Goal: Information Seeking & Learning: Learn about a topic

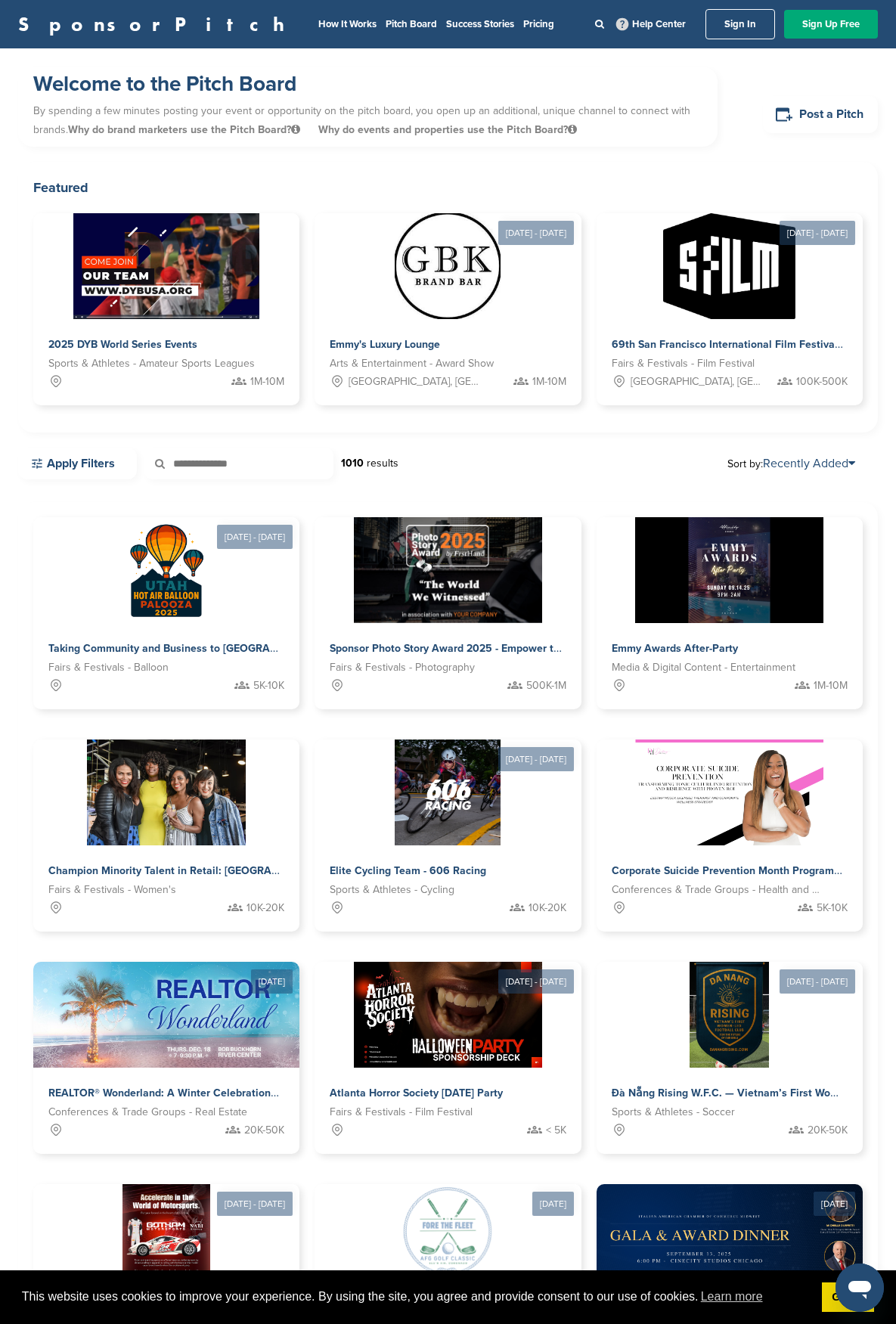
click at [381, 15] on nav "How It Works Pitch Board Success Stories Pricing Help Center Sign In Sign Up Fr…" at bounding box center [593, 25] width 568 height 31
click at [523, 27] on link "Pricing" at bounding box center [538, 24] width 31 height 12
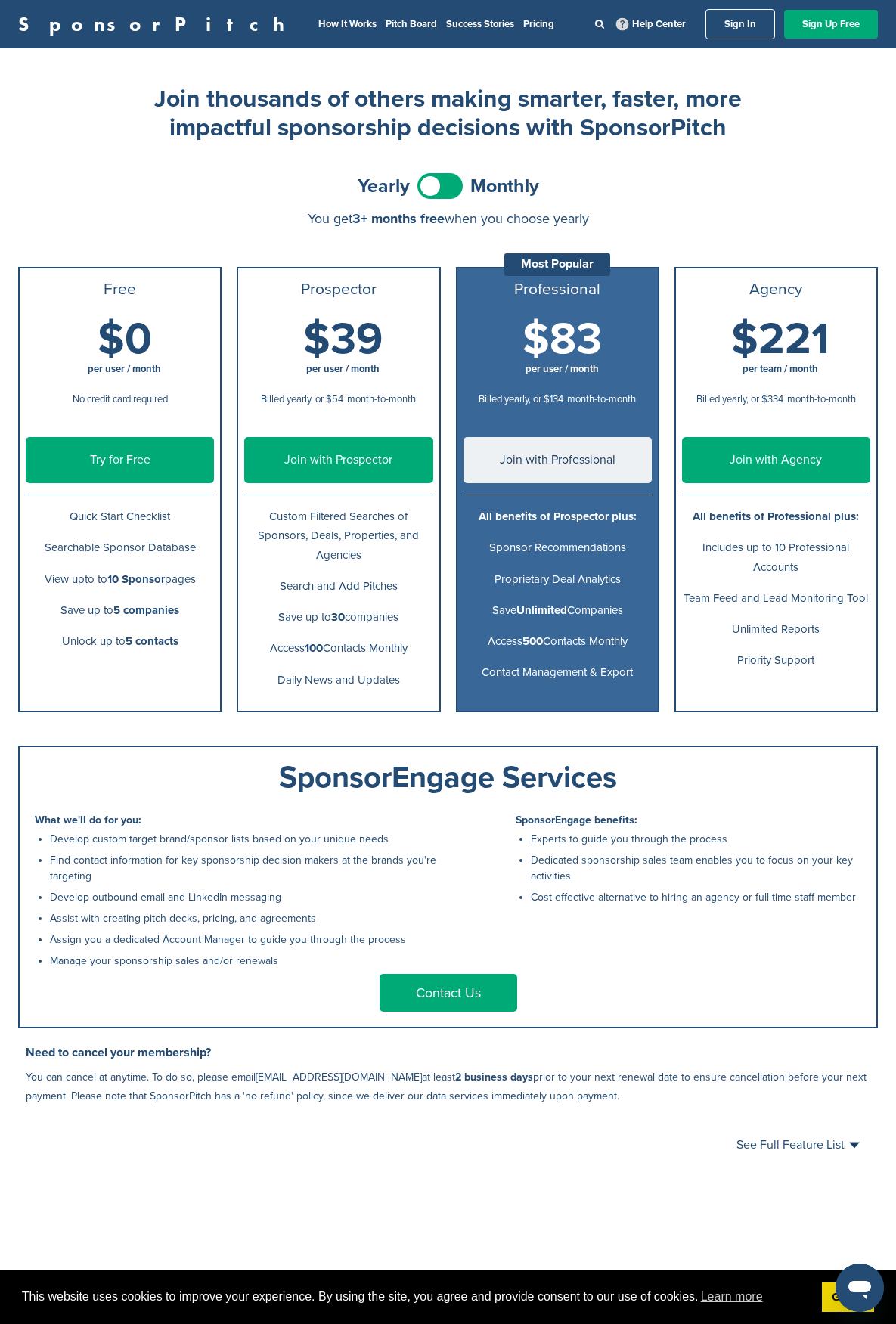
click at [448, 198] on span at bounding box center [440, 186] width 45 height 25
click at [309, 37] on nav "How It Works Pitch Board Success Stories Pricing Help Center Sign In Sign Up Fr…" at bounding box center [593, 25] width 568 height 31
click at [385, 25] on link "Pitch Board" at bounding box center [411, 24] width 52 height 12
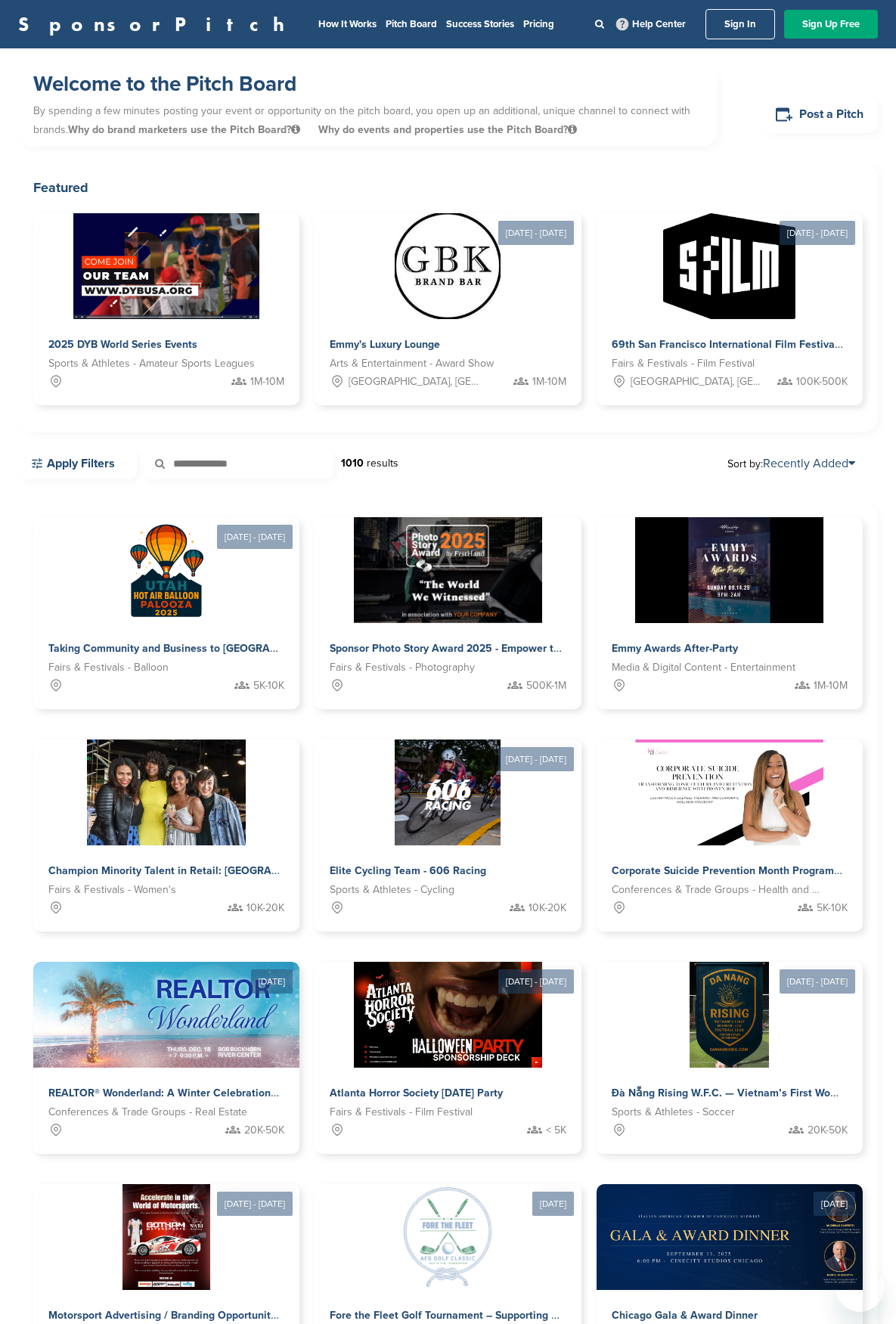
click at [446, 20] on link "Success Stories" at bounding box center [480, 24] width 68 height 12
